Goal: Task Accomplishment & Management: Manage account settings

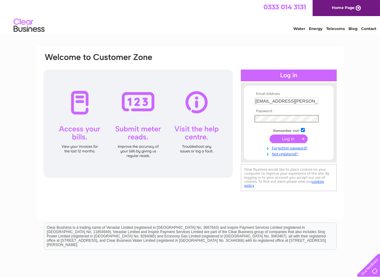
click at [270, 135] on input "submit" at bounding box center [289, 139] width 38 height 9
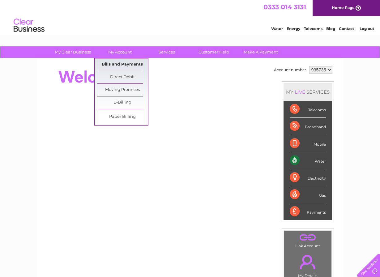
click at [129, 64] on link "Bills and Payments" at bounding box center [122, 64] width 51 height 12
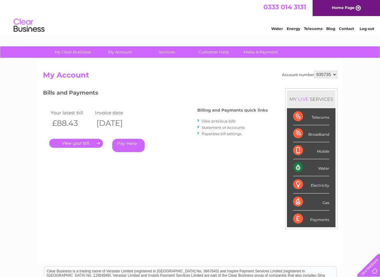
click at [85, 144] on link "." at bounding box center [76, 143] width 54 height 9
